Goal: Transaction & Acquisition: Subscribe to service/newsletter

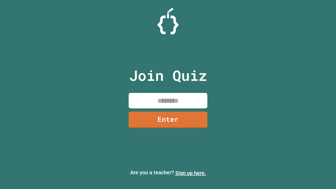
click at [191, 173] on link "Sign up here." at bounding box center [190, 173] width 31 height 6
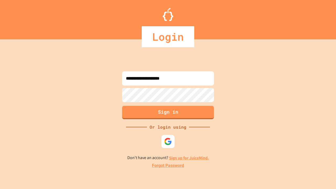
type input "**********"
